Goal: Navigation & Orientation: Find specific page/section

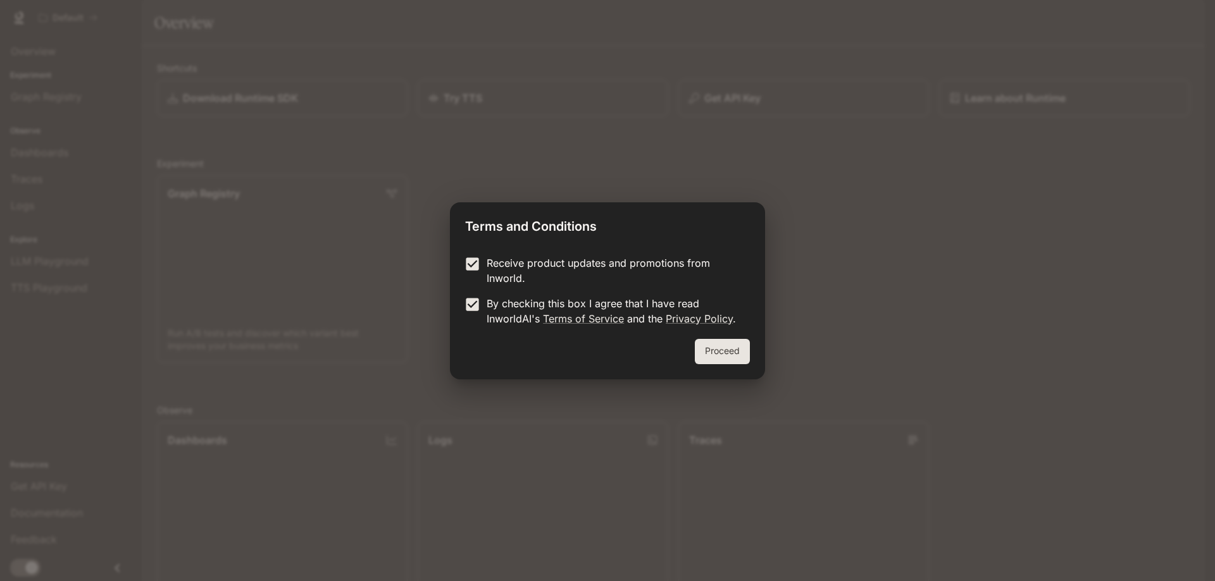
click at [725, 356] on button "Proceed" at bounding box center [722, 351] width 55 height 25
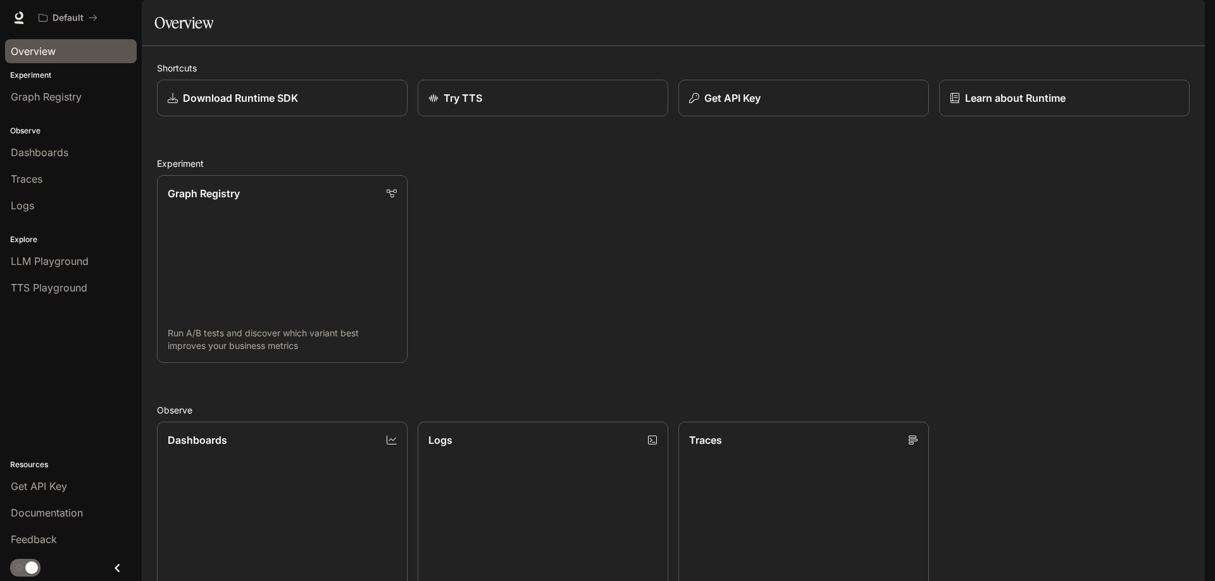
click at [35, 51] on span "Overview" at bounding box center [33, 51] width 45 height 15
click at [32, 75] on p "Experiment" at bounding box center [71, 75] width 142 height 11
click at [71, 99] on span "Graph Registry" at bounding box center [46, 96] width 71 height 15
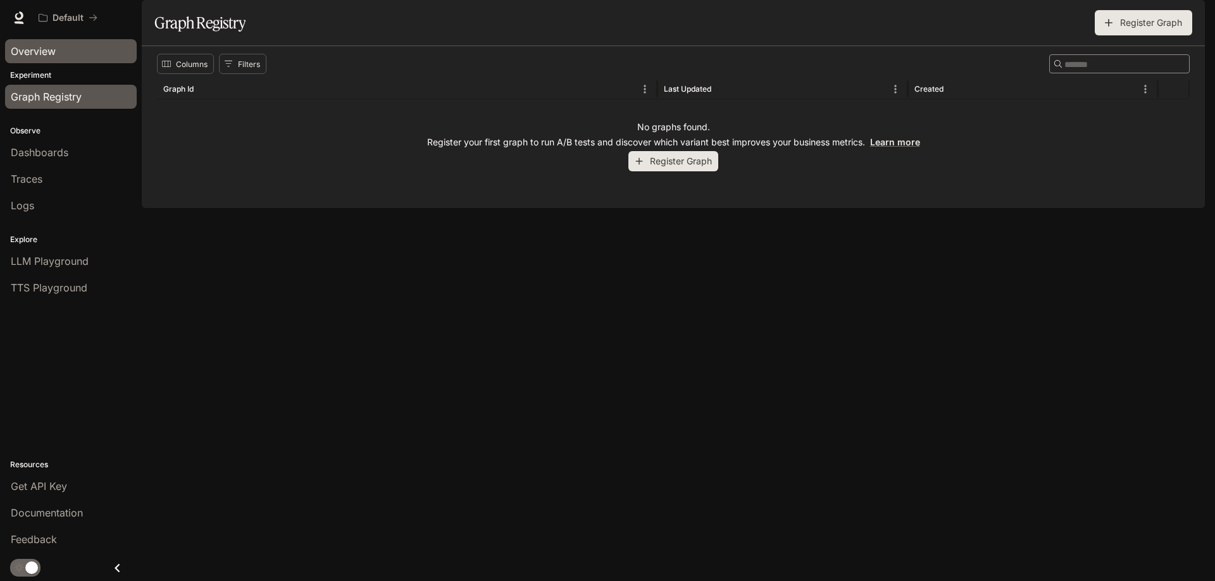
click at [37, 48] on span "Overview" at bounding box center [33, 51] width 45 height 15
